Goal: Navigation & Orientation: Find specific page/section

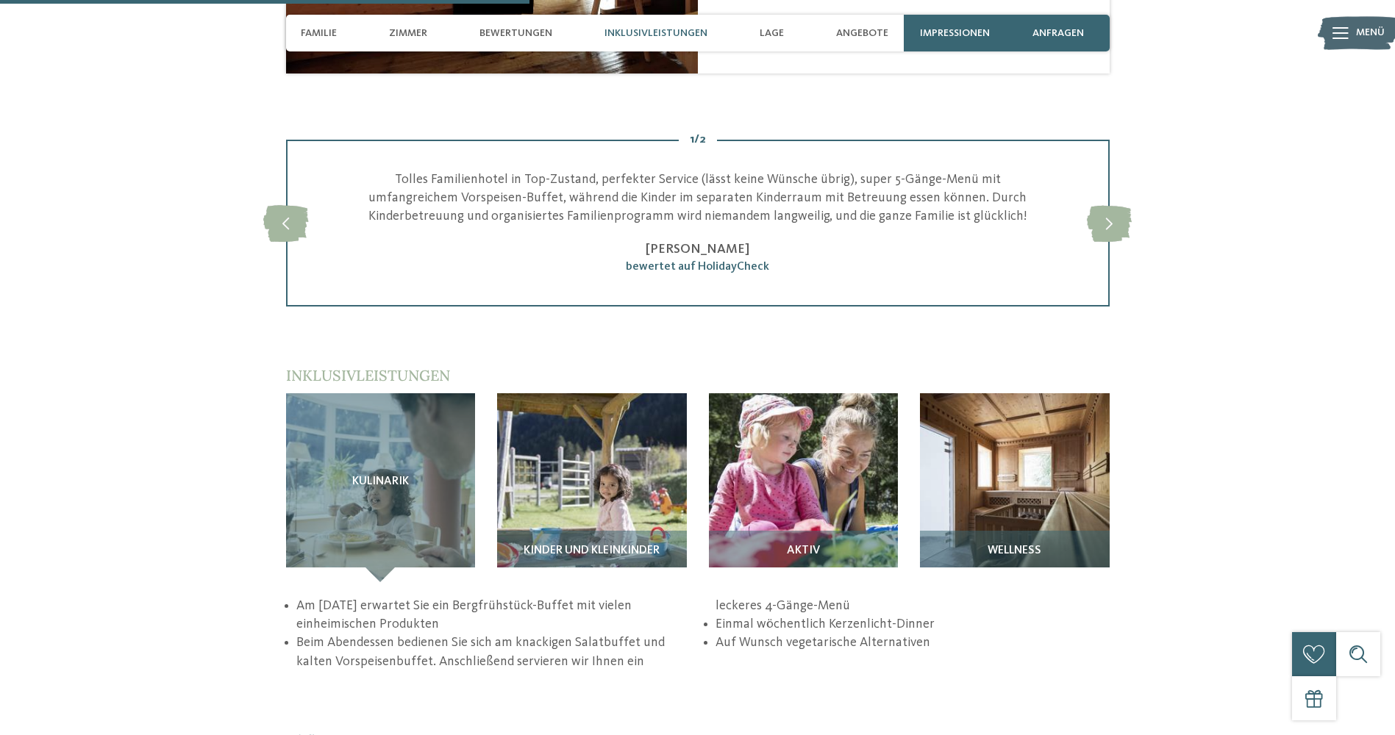
scroll to position [1912, 0]
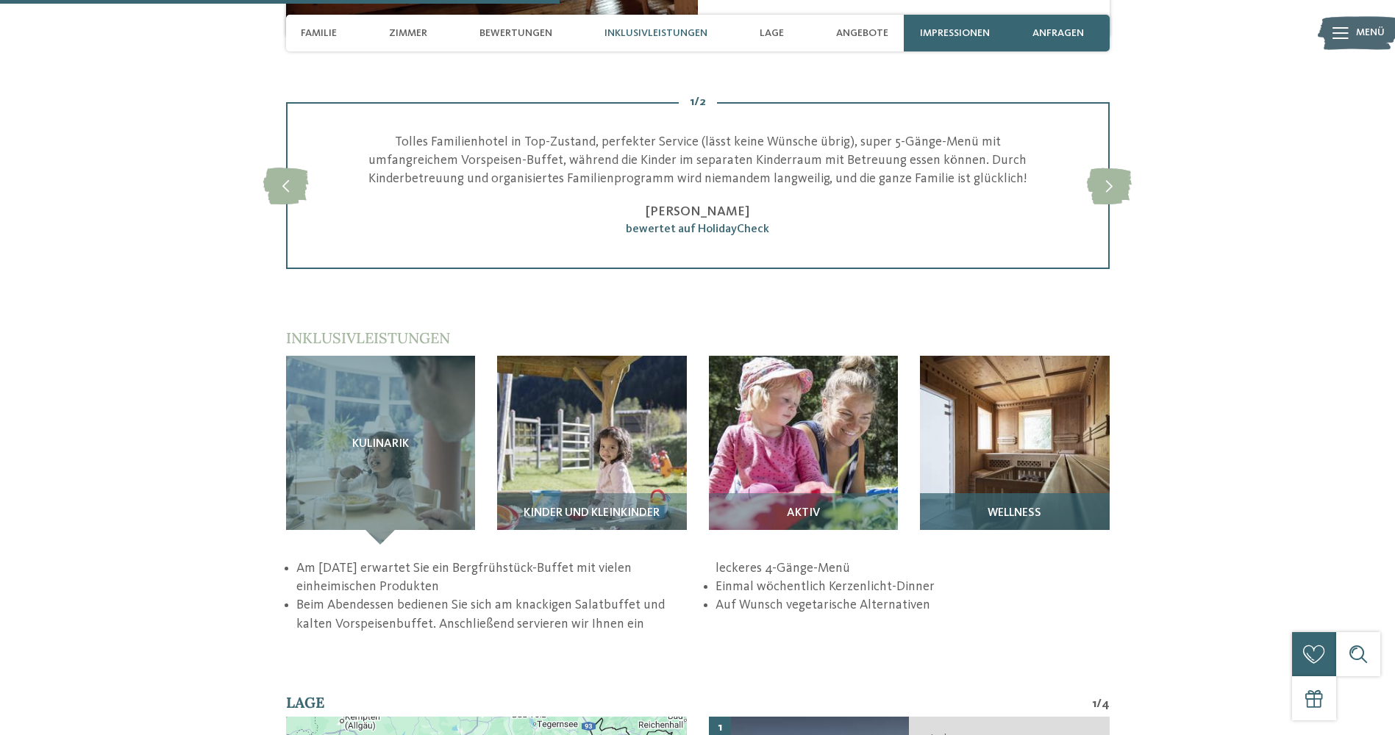
click at [1040, 441] on img at bounding box center [1015, 451] width 190 height 190
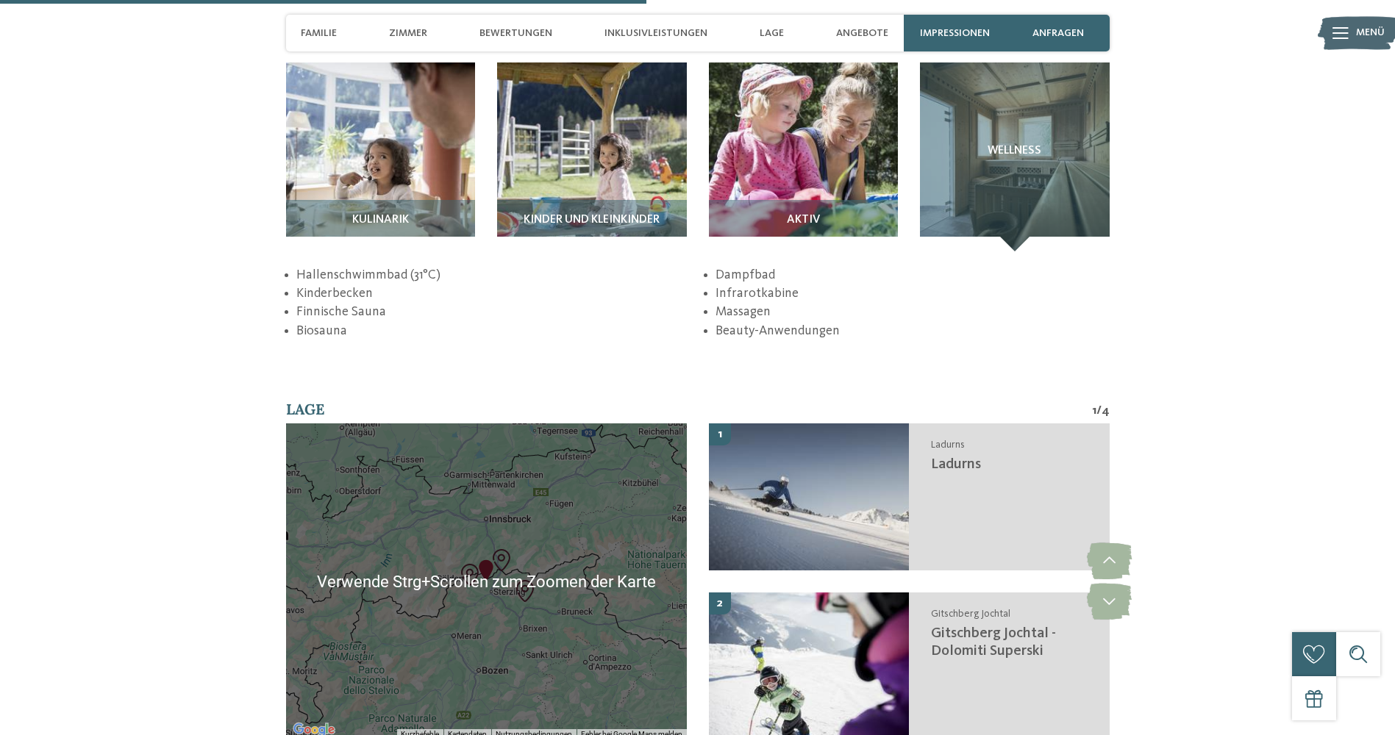
scroll to position [2206, 0]
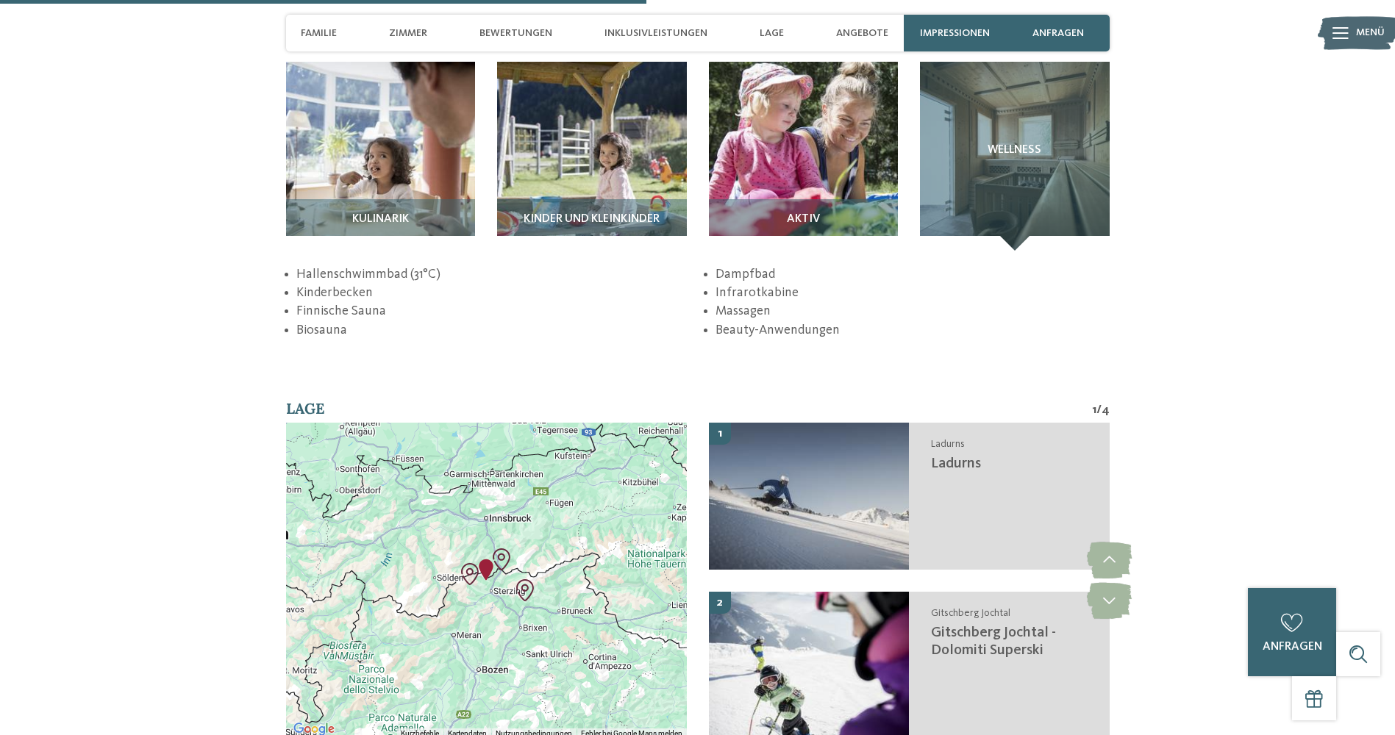
click at [470, 574] on div at bounding box center [486, 581] width 401 height 316
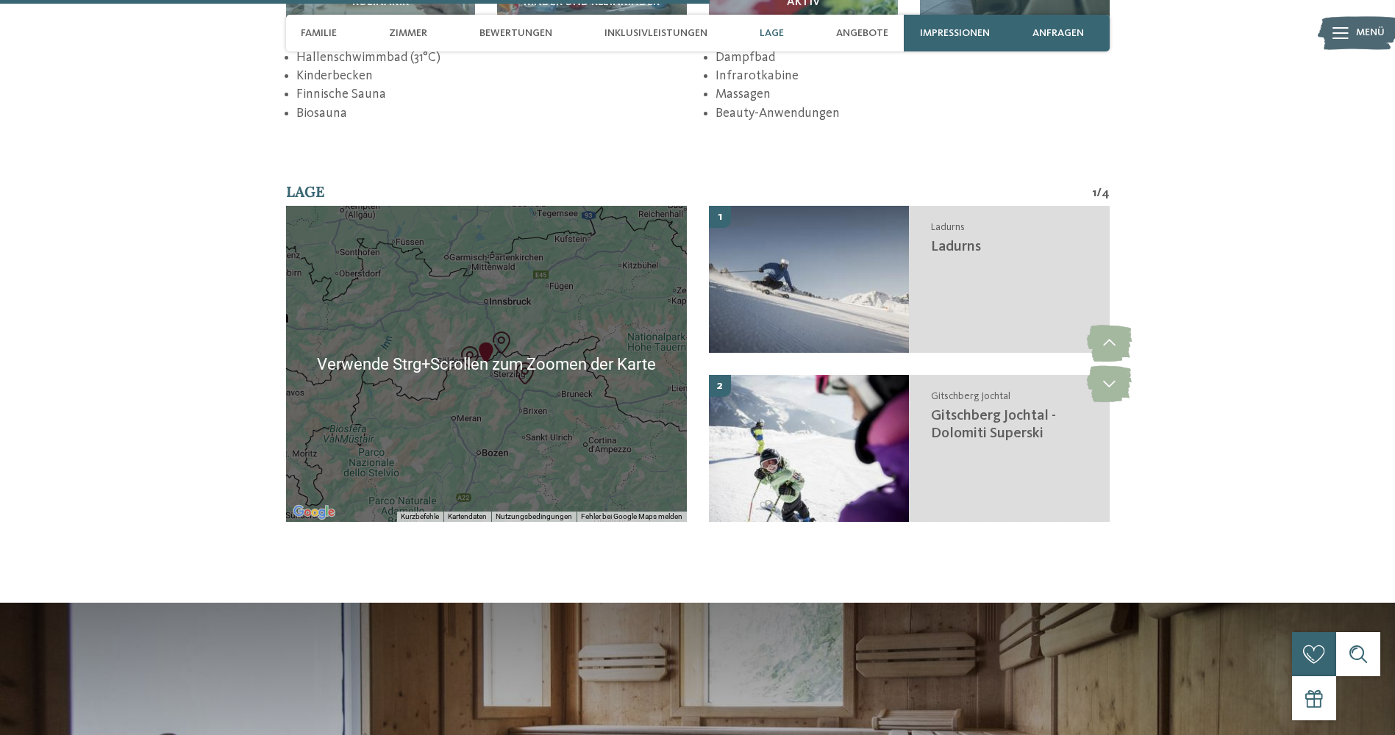
scroll to position [2500, 0]
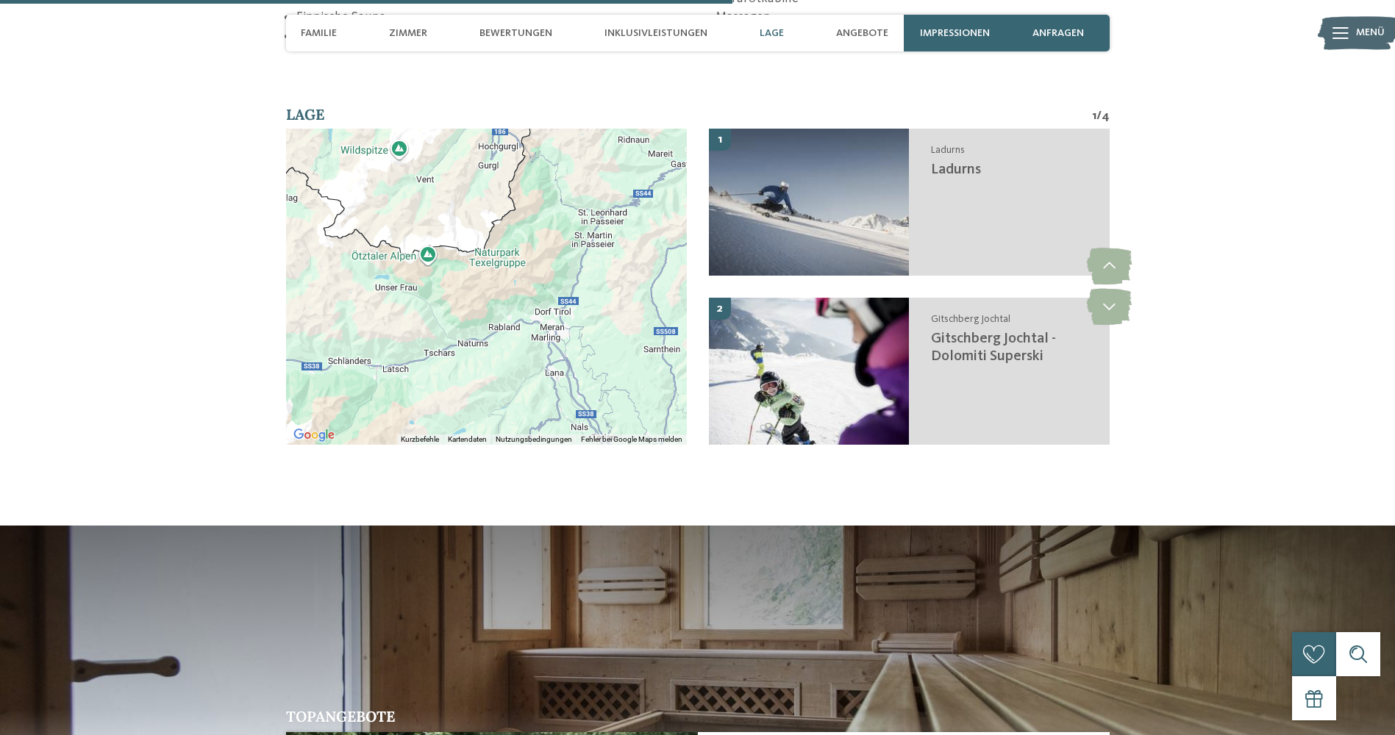
drag, startPoint x: 395, startPoint y: 338, endPoint x: 515, endPoint y: 254, distance: 146.7
click at [515, 254] on div at bounding box center [486, 287] width 401 height 316
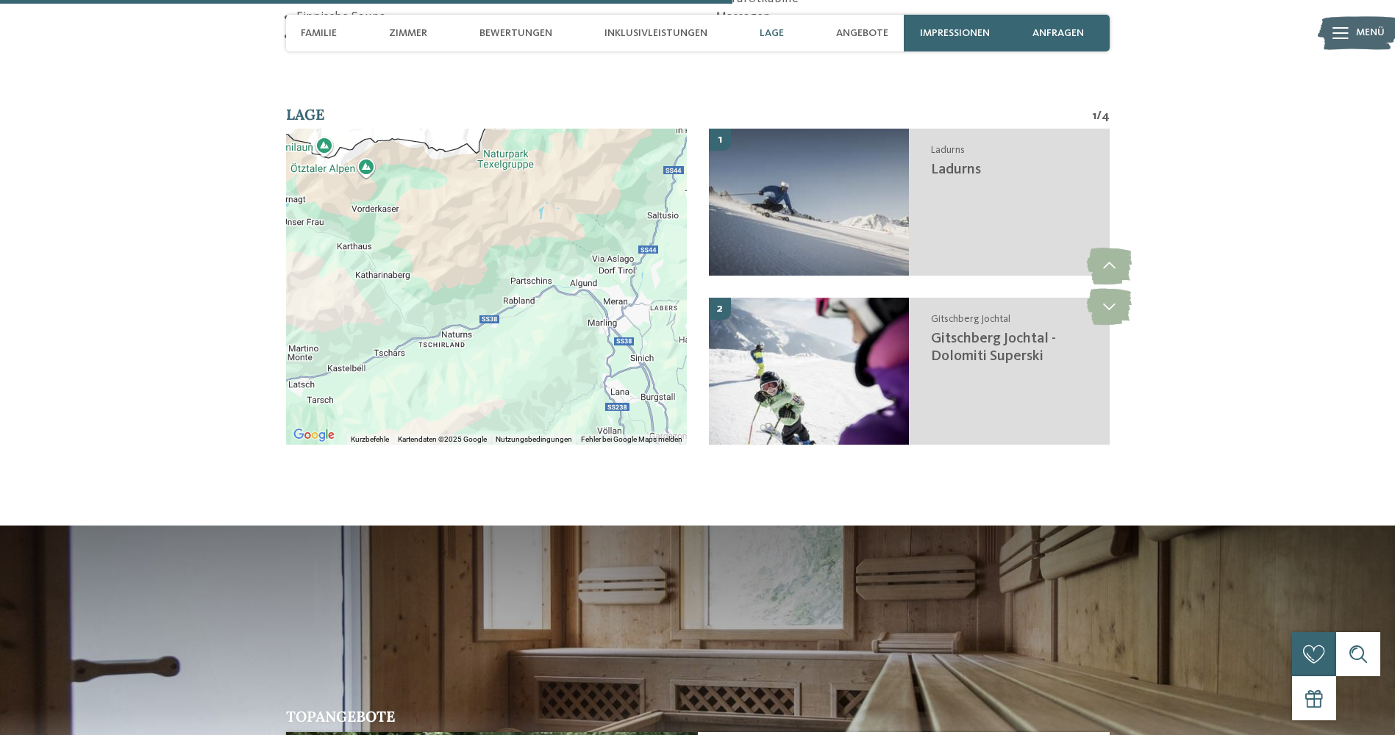
drag, startPoint x: 407, startPoint y: 269, endPoint x: 426, endPoint y: 234, distance: 40.1
click at [426, 234] on div at bounding box center [486, 287] width 401 height 316
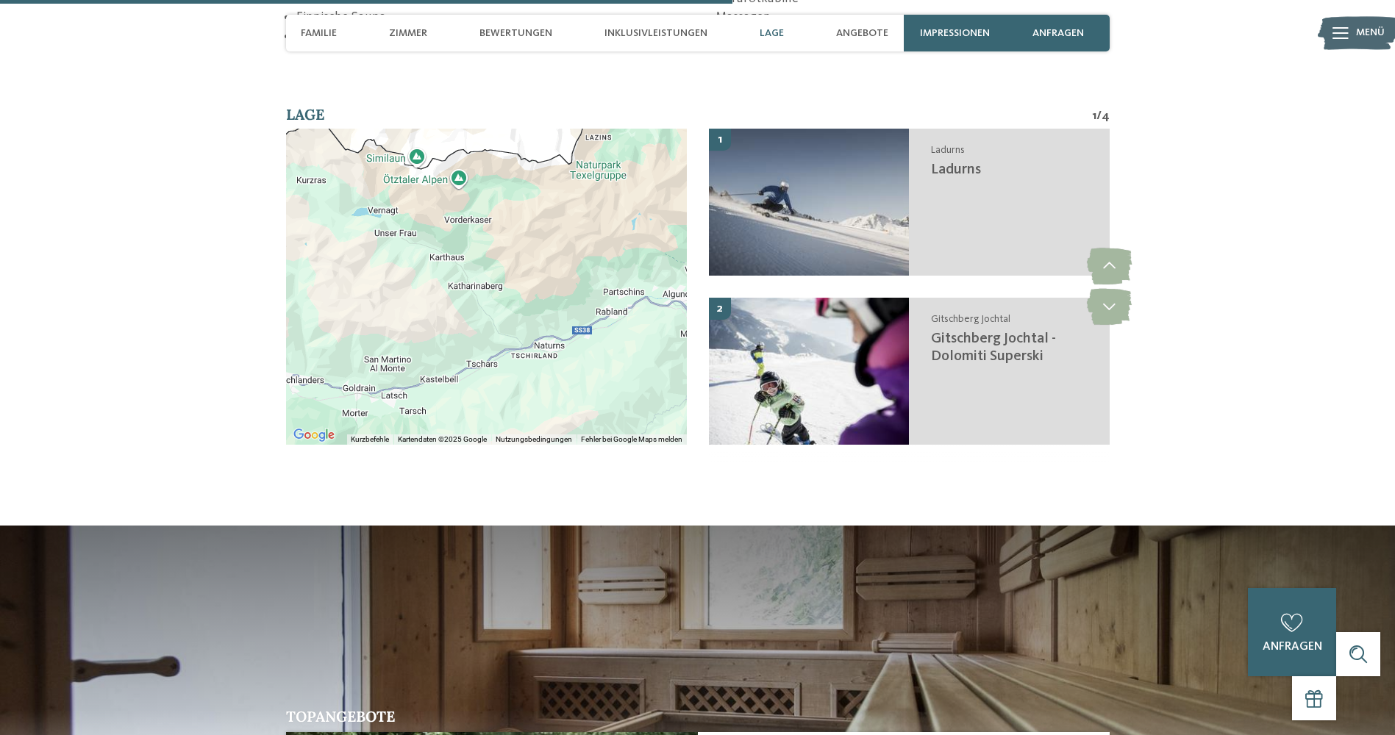
drag, startPoint x: 425, startPoint y: 237, endPoint x: 519, endPoint y: 248, distance: 94.8
click at [519, 248] on div at bounding box center [486, 287] width 401 height 316
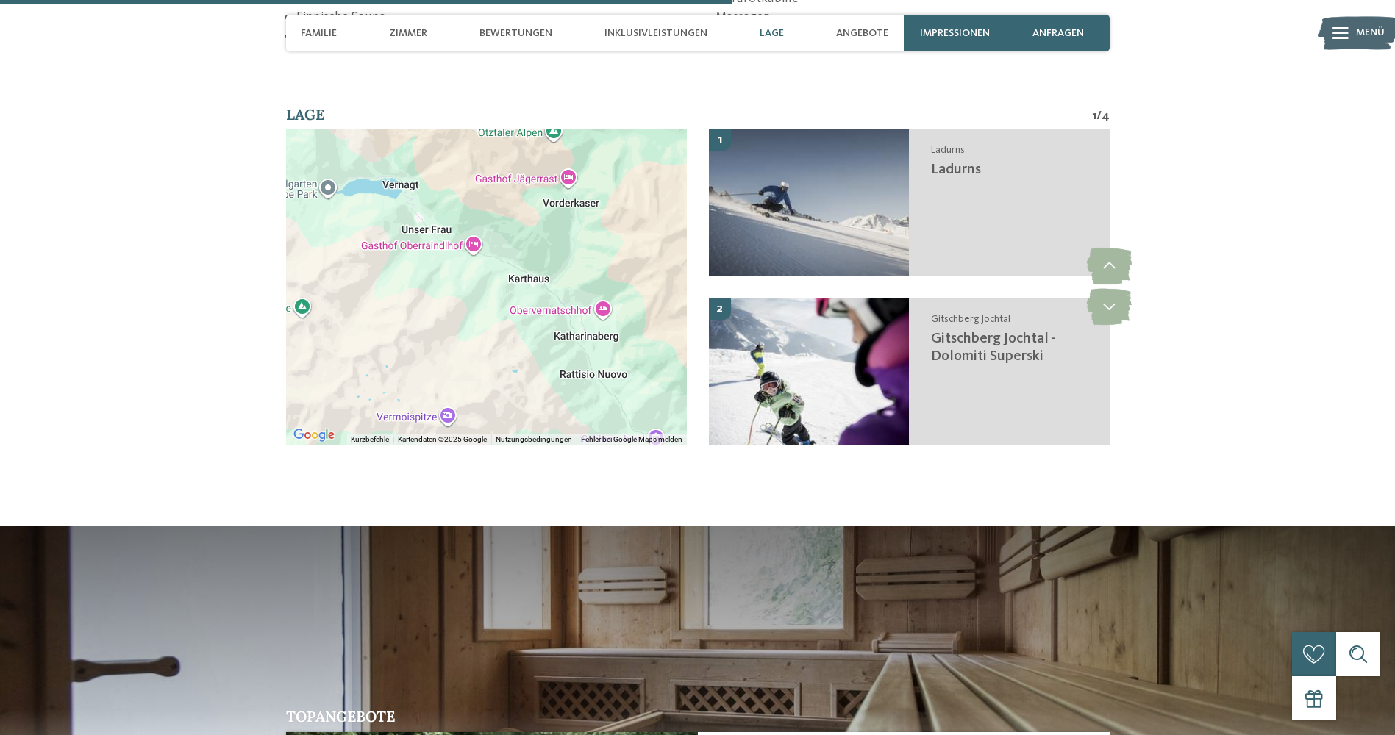
drag, startPoint x: 368, startPoint y: 213, endPoint x: 533, endPoint y: 240, distance: 166.8
click at [533, 240] on div at bounding box center [486, 287] width 401 height 316
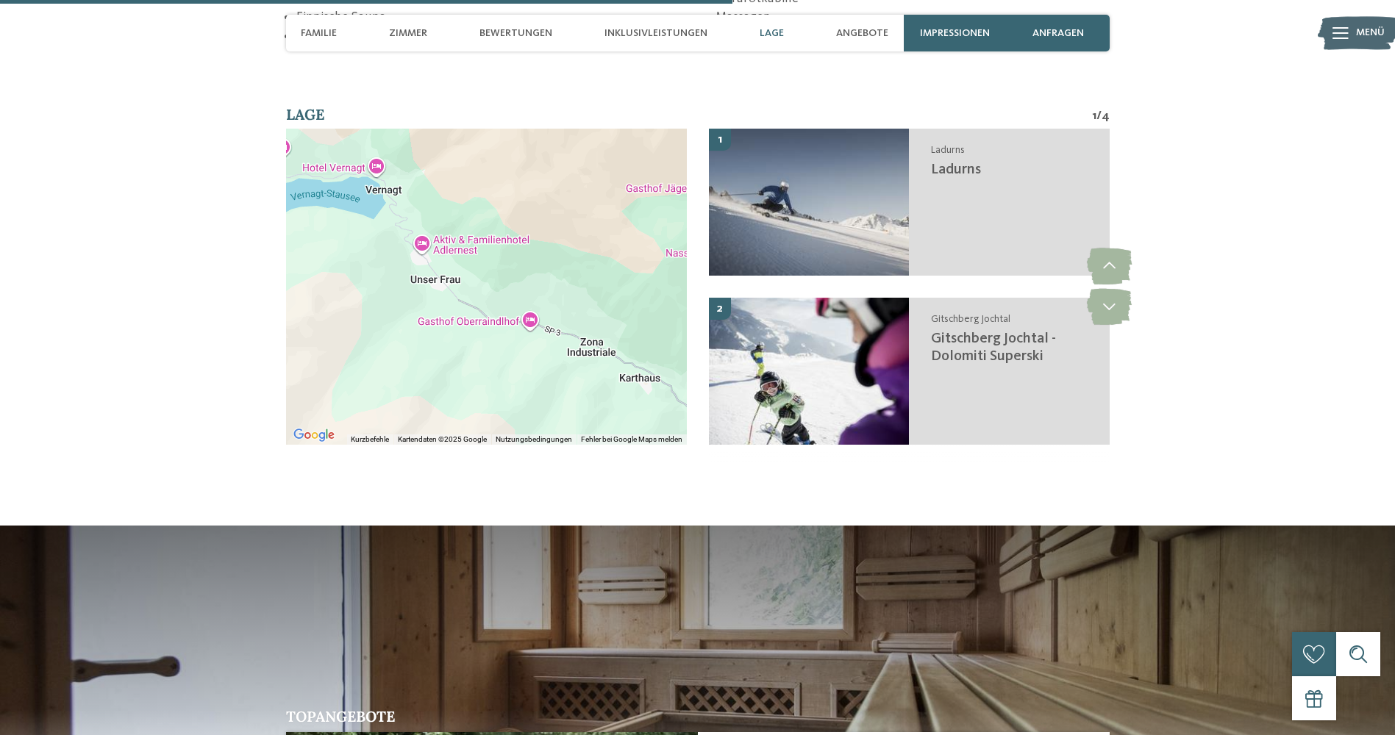
drag, startPoint x: 431, startPoint y: 185, endPoint x: 489, endPoint y: 274, distance: 106.2
click at [488, 274] on div at bounding box center [486, 287] width 401 height 316
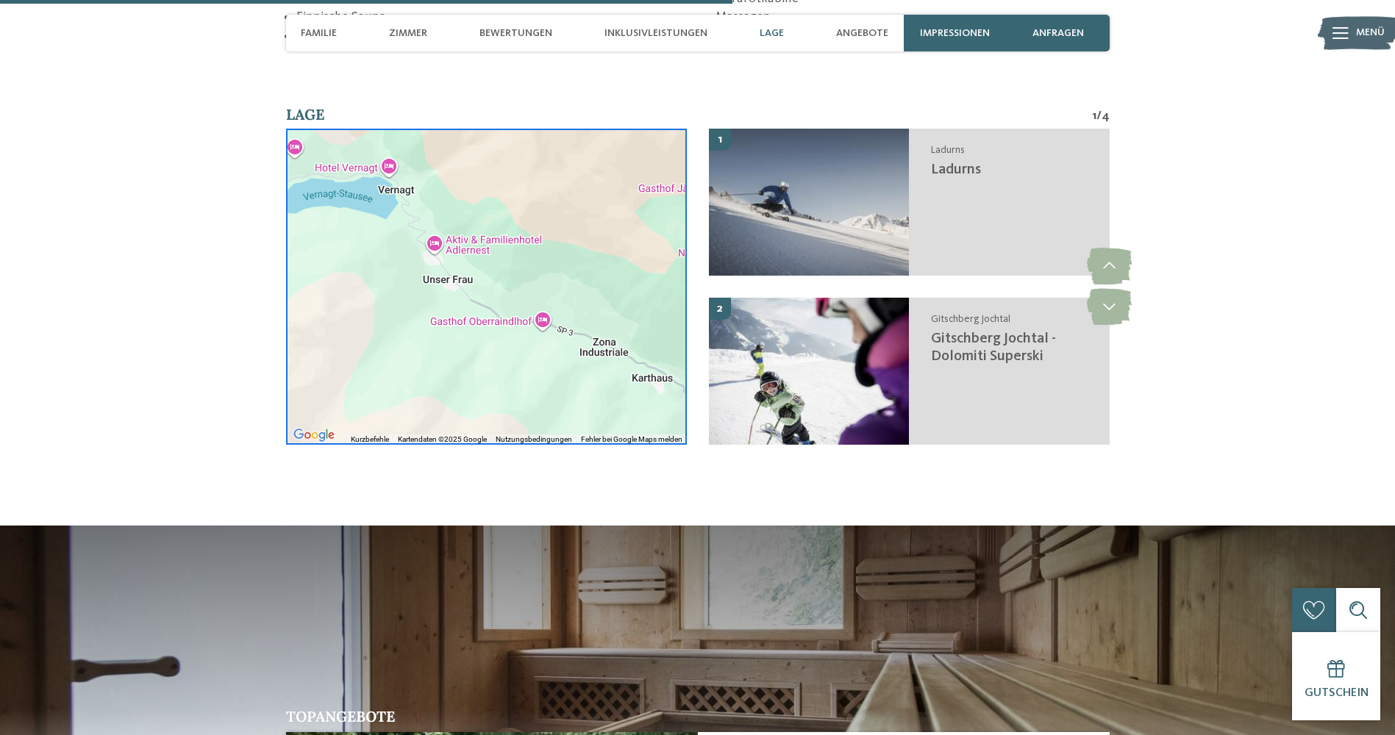
click at [468, 229] on div at bounding box center [486, 287] width 401 height 316
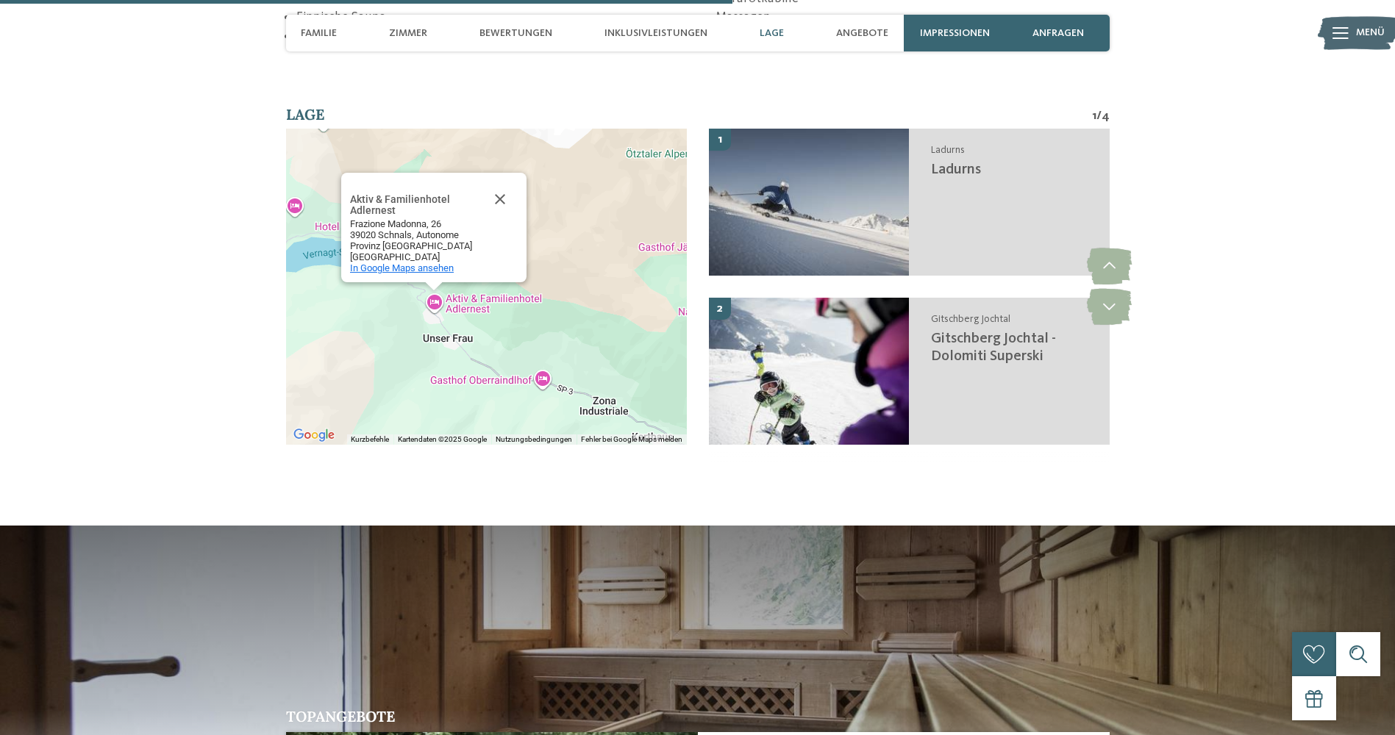
click at [393, 262] on span "In Google Maps ansehen" at bounding box center [402, 267] width 104 height 11
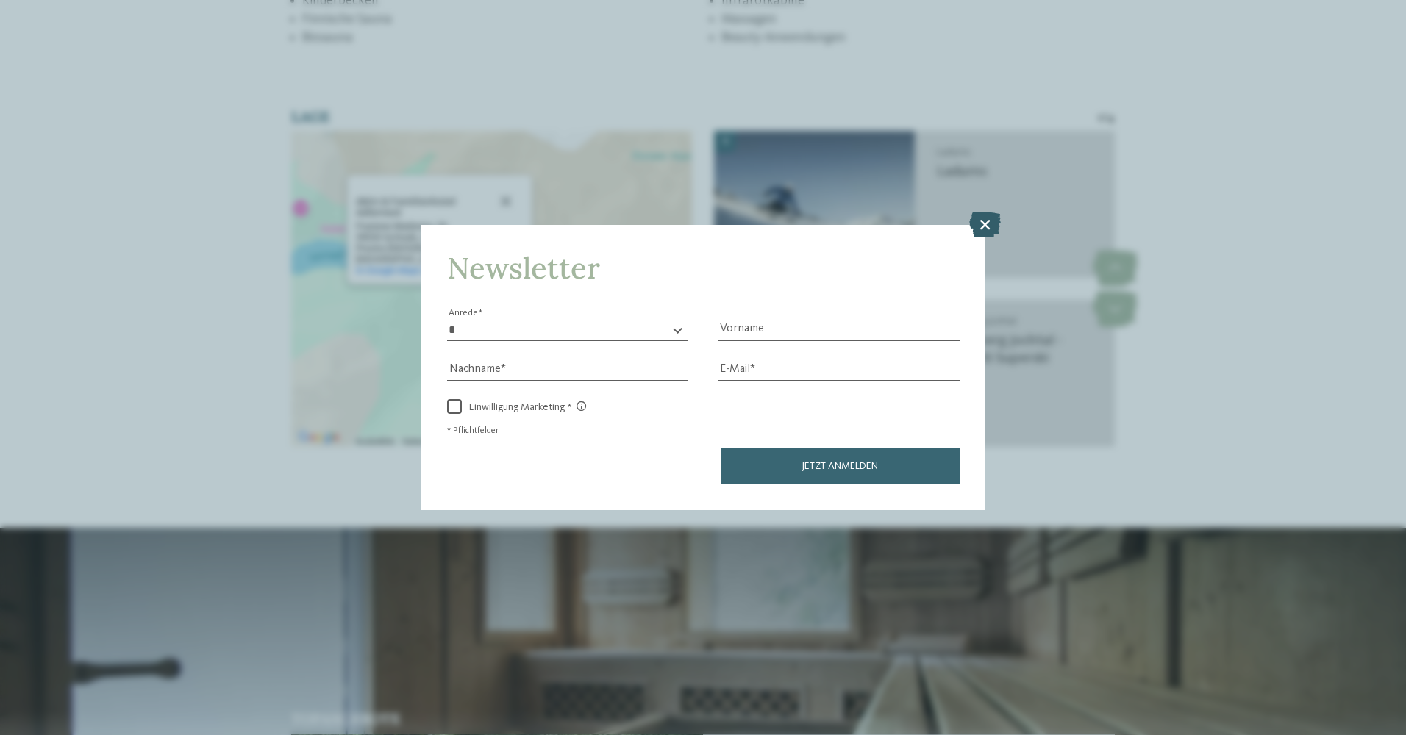
click at [984, 230] on icon at bounding box center [985, 224] width 32 height 26
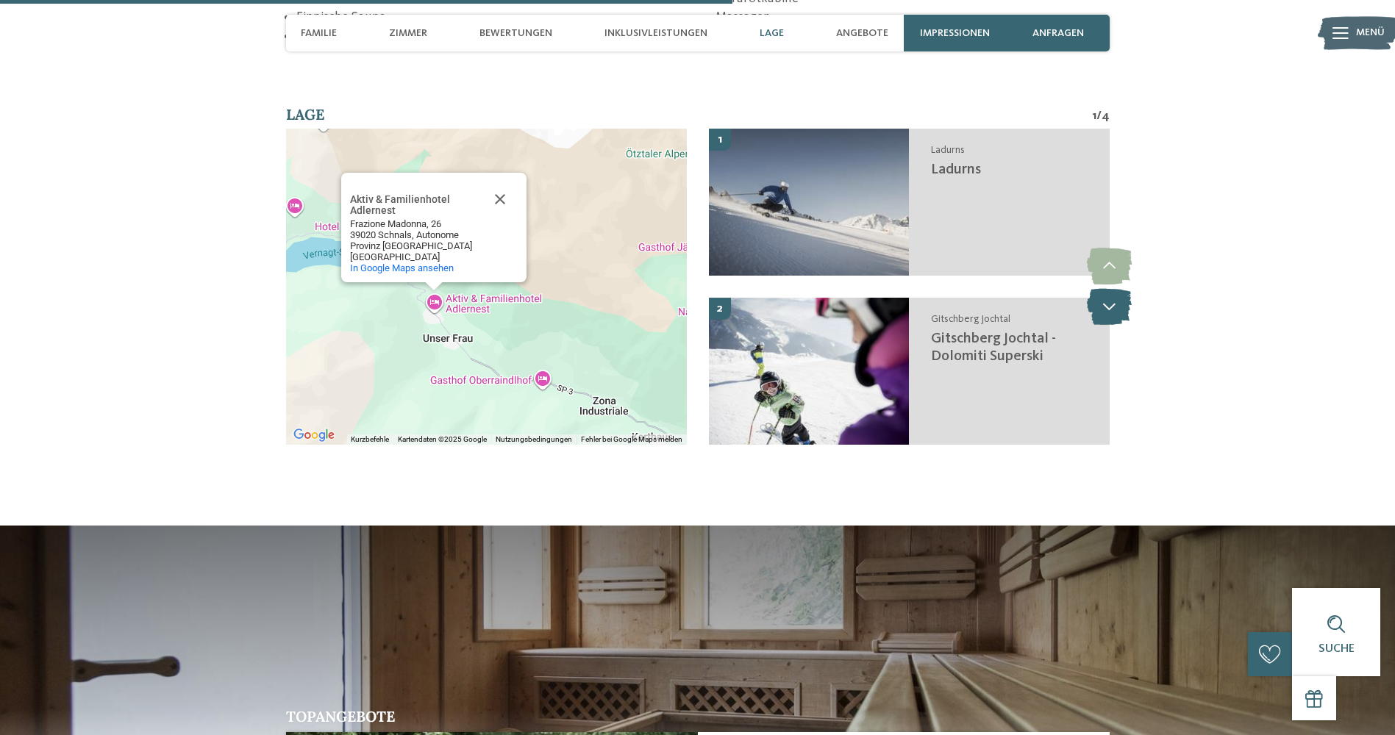
click at [1104, 294] on icon at bounding box center [1109, 306] width 45 height 37
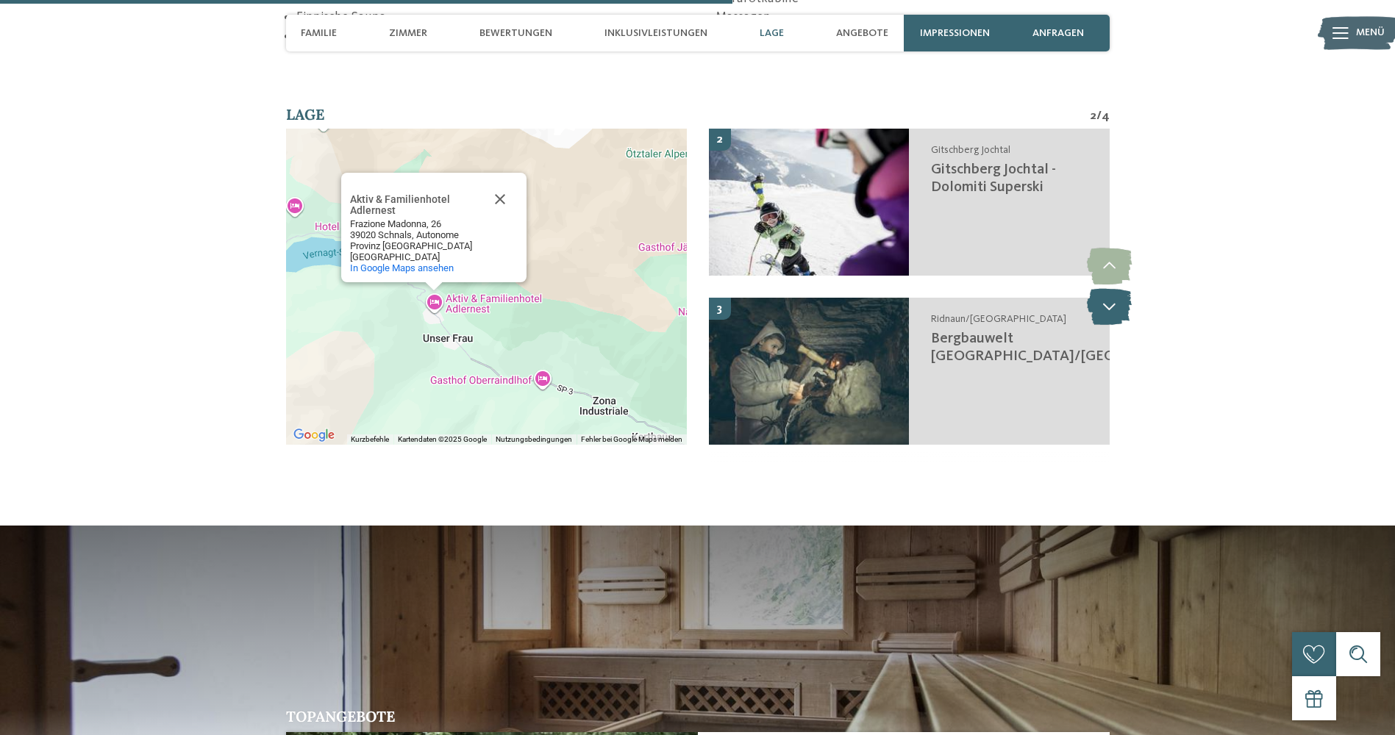
click at [1104, 294] on icon at bounding box center [1109, 306] width 45 height 37
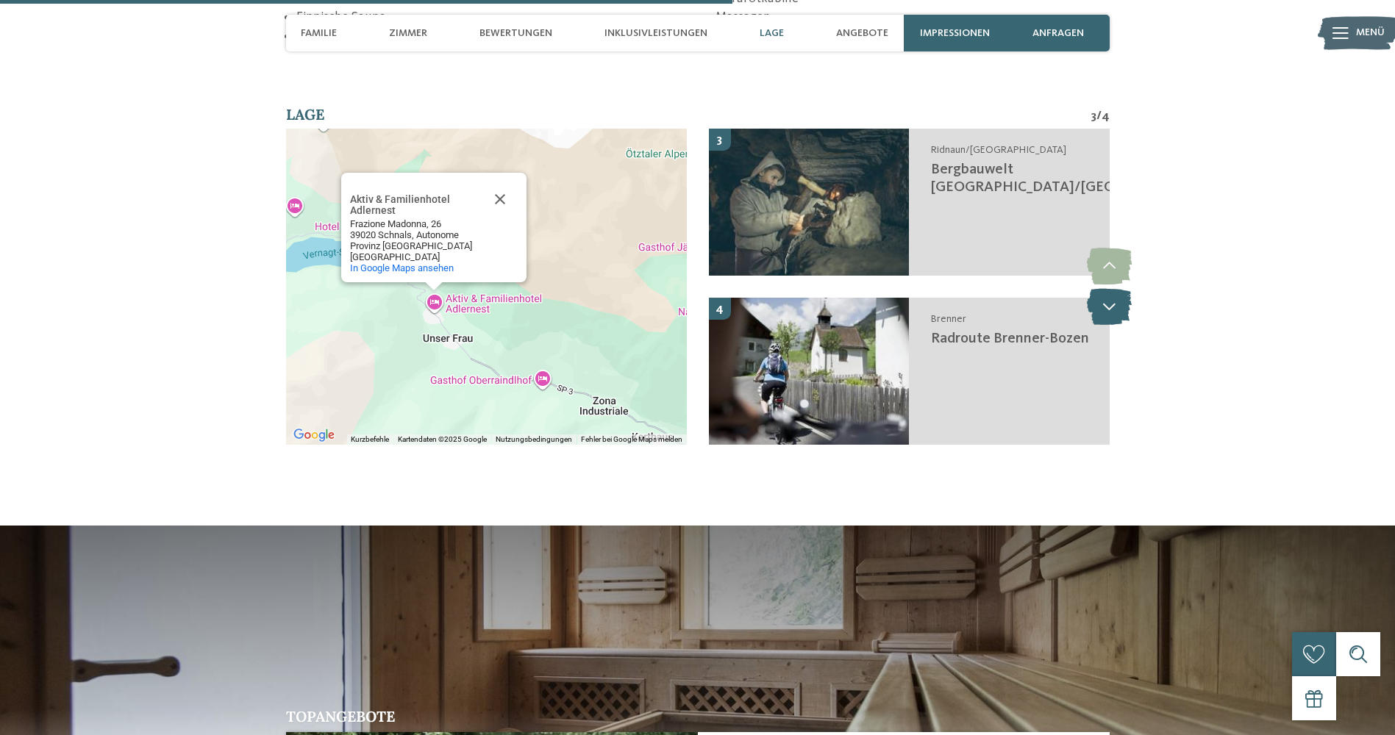
click at [1104, 294] on icon at bounding box center [1109, 306] width 45 height 37
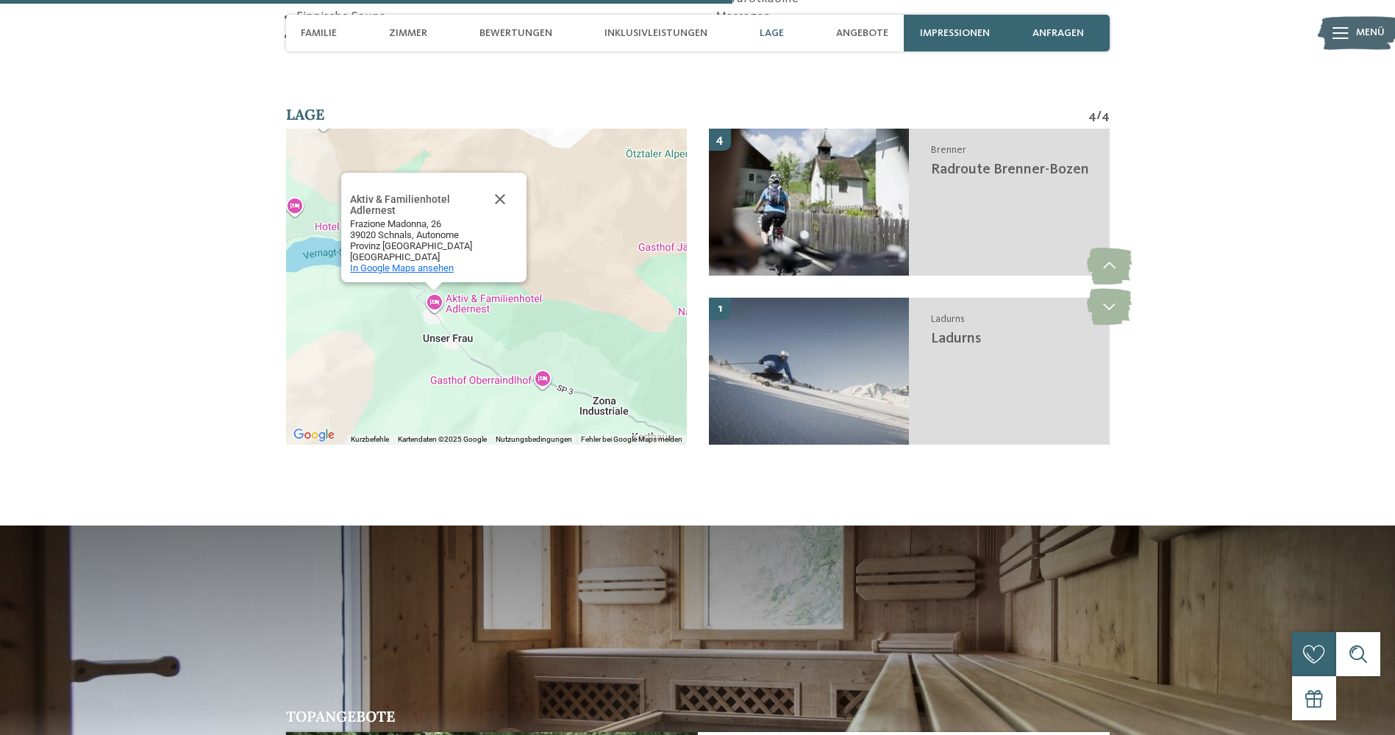
click at [415, 262] on span "In Google Maps ansehen" at bounding box center [402, 267] width 104 height 11
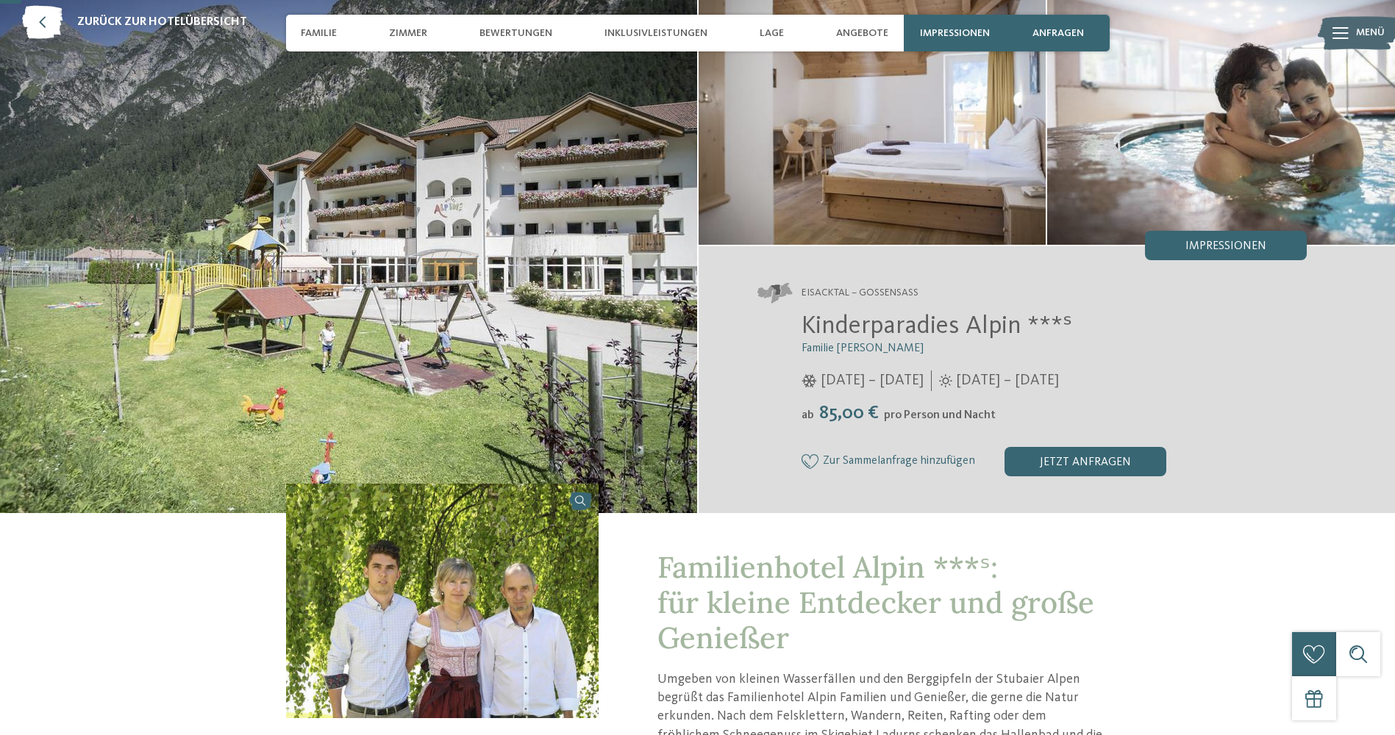
scroll to position [74, 0]
